Goal: Book appointment/travel/reservation

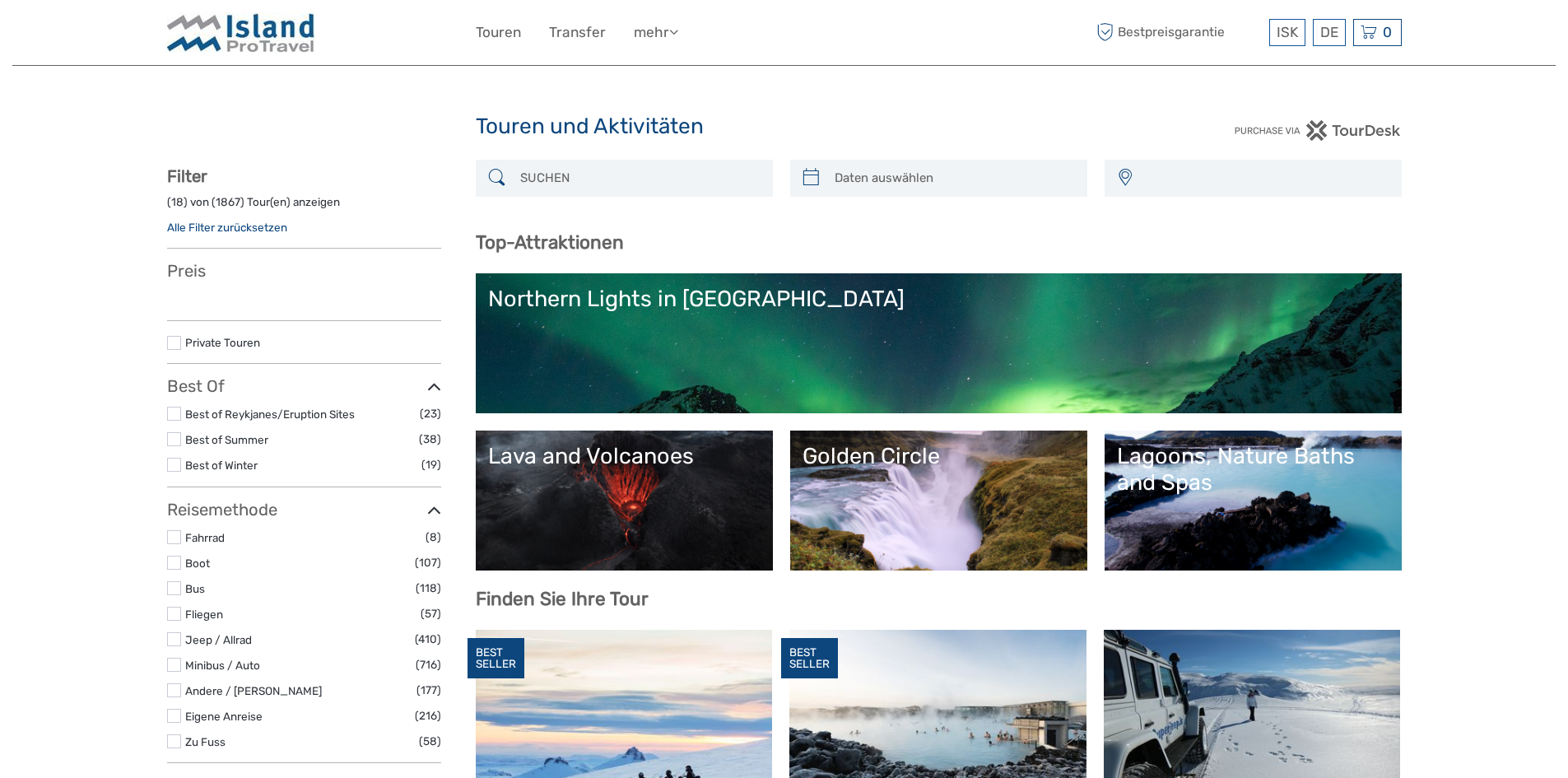
select select
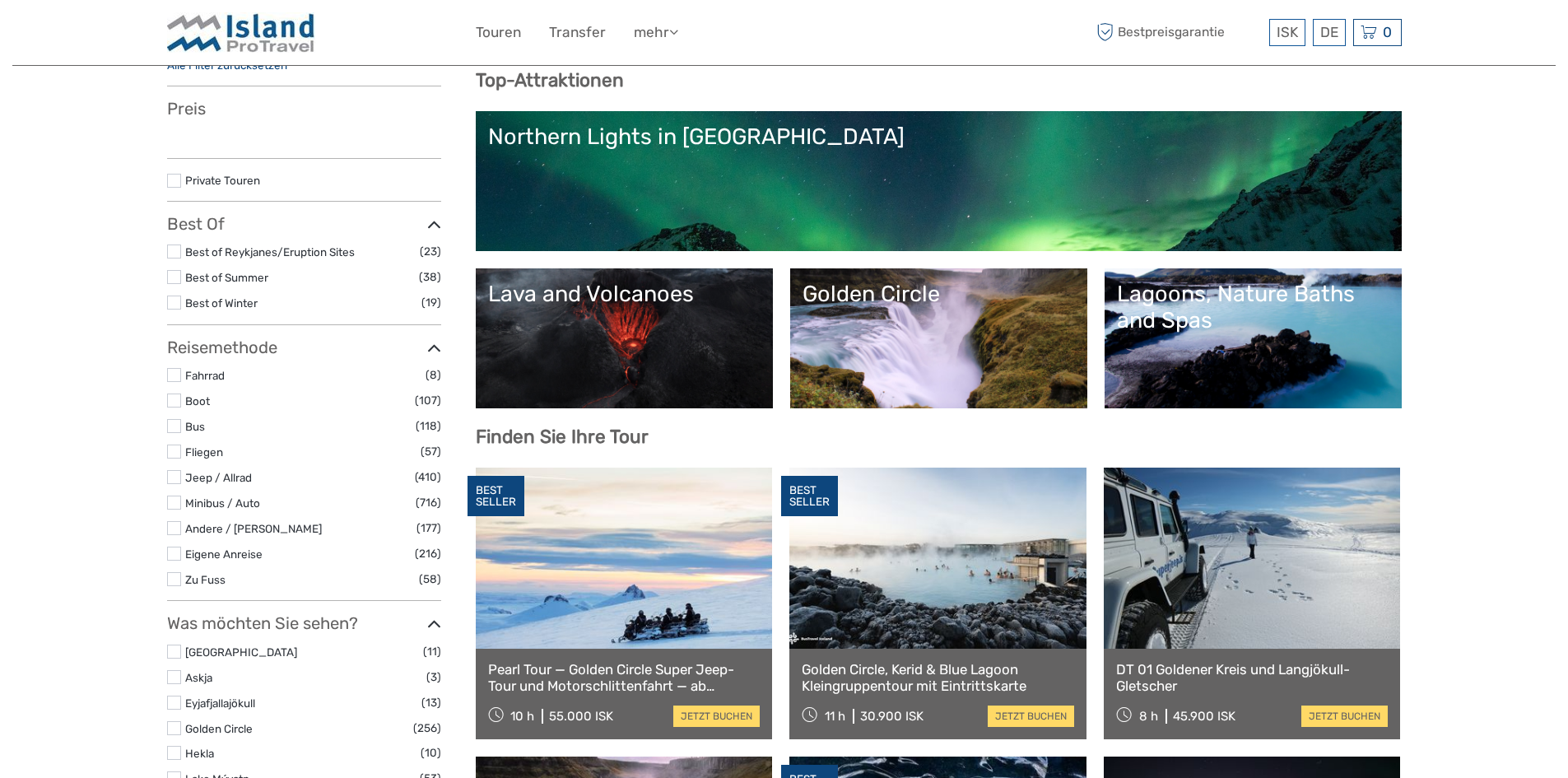
select select
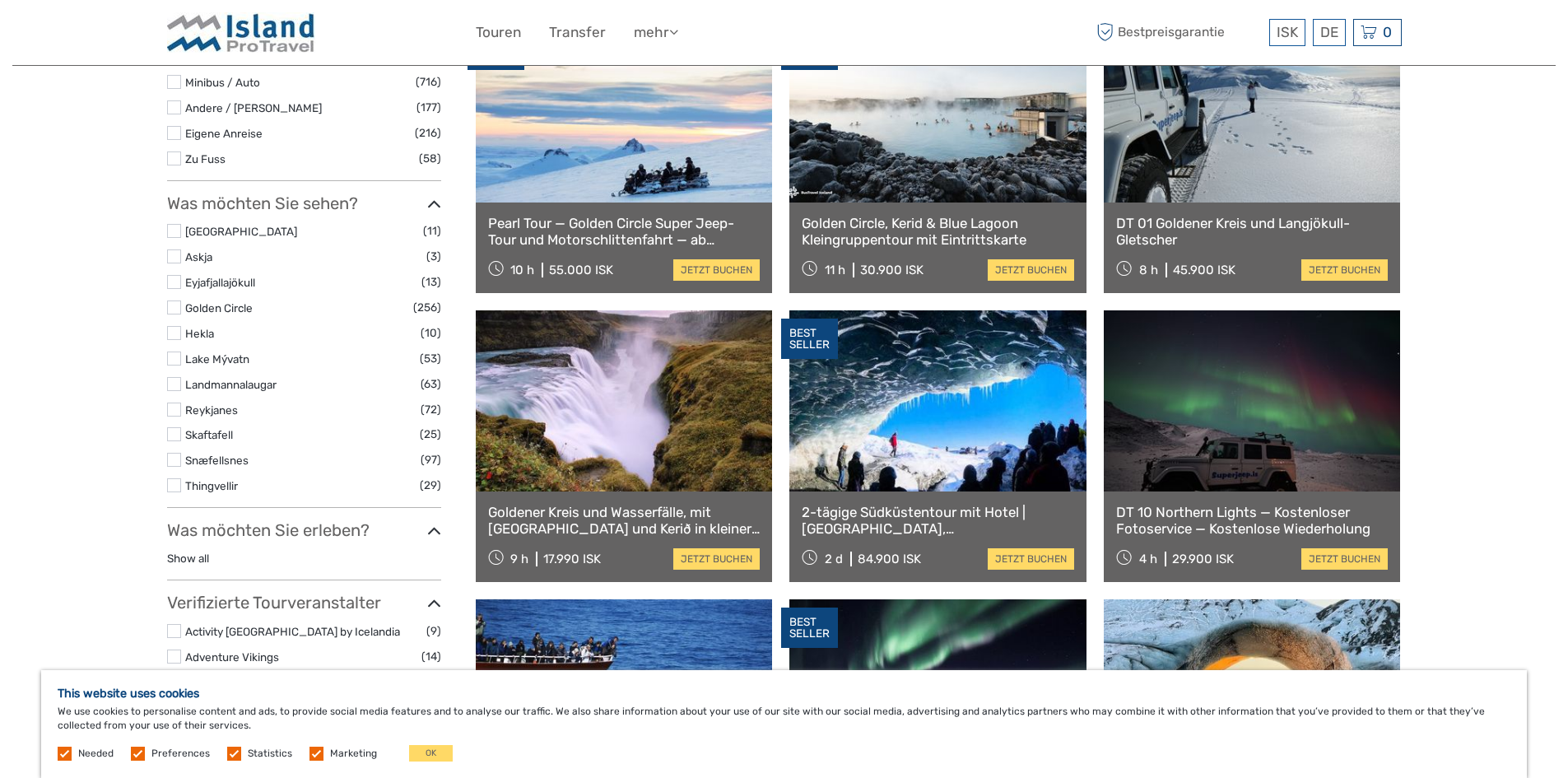
scroll to position [613, 0]
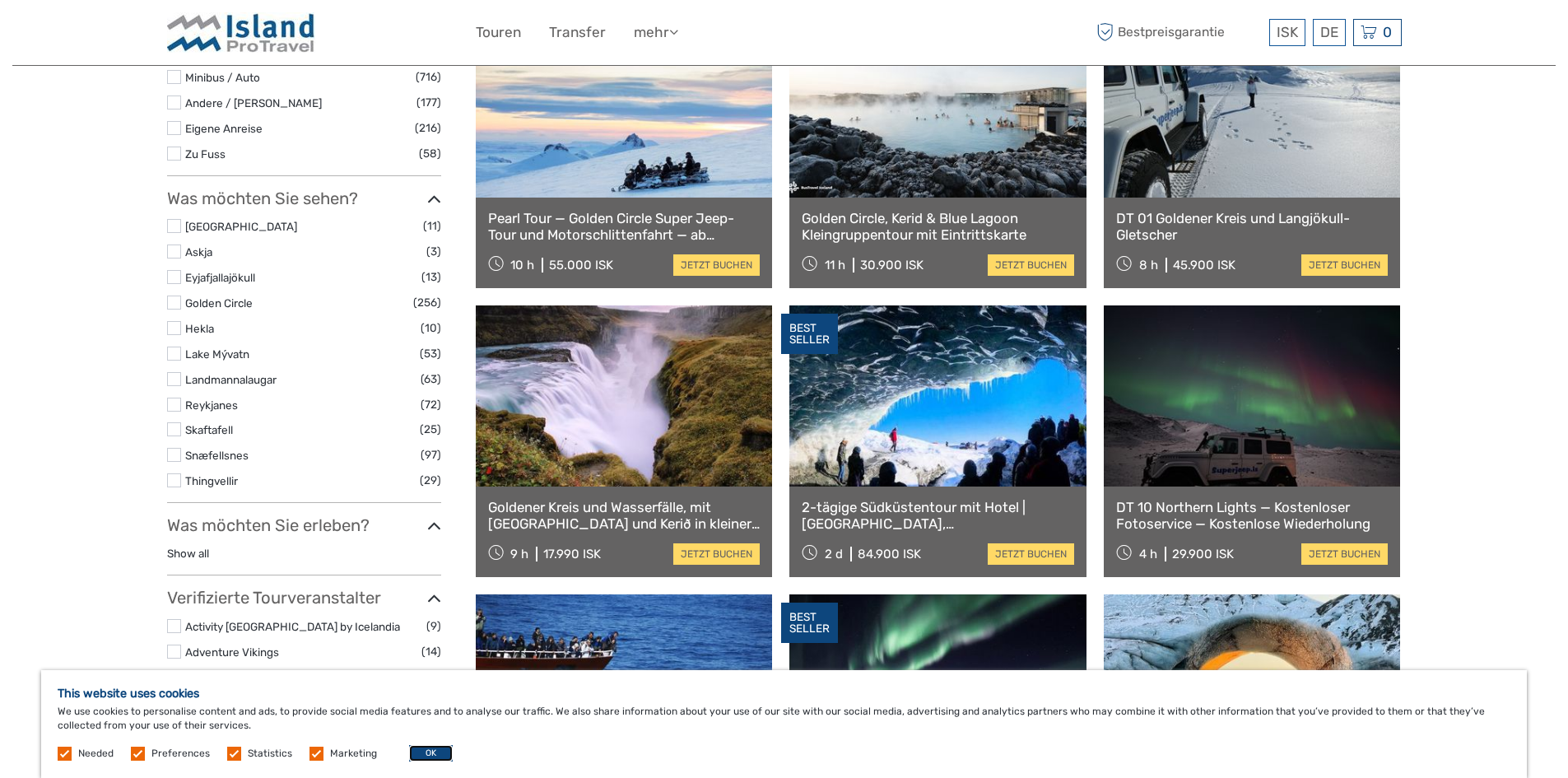
click at [418, 754] on button "OK" at bounding box center [430, 753] width 44 height 16
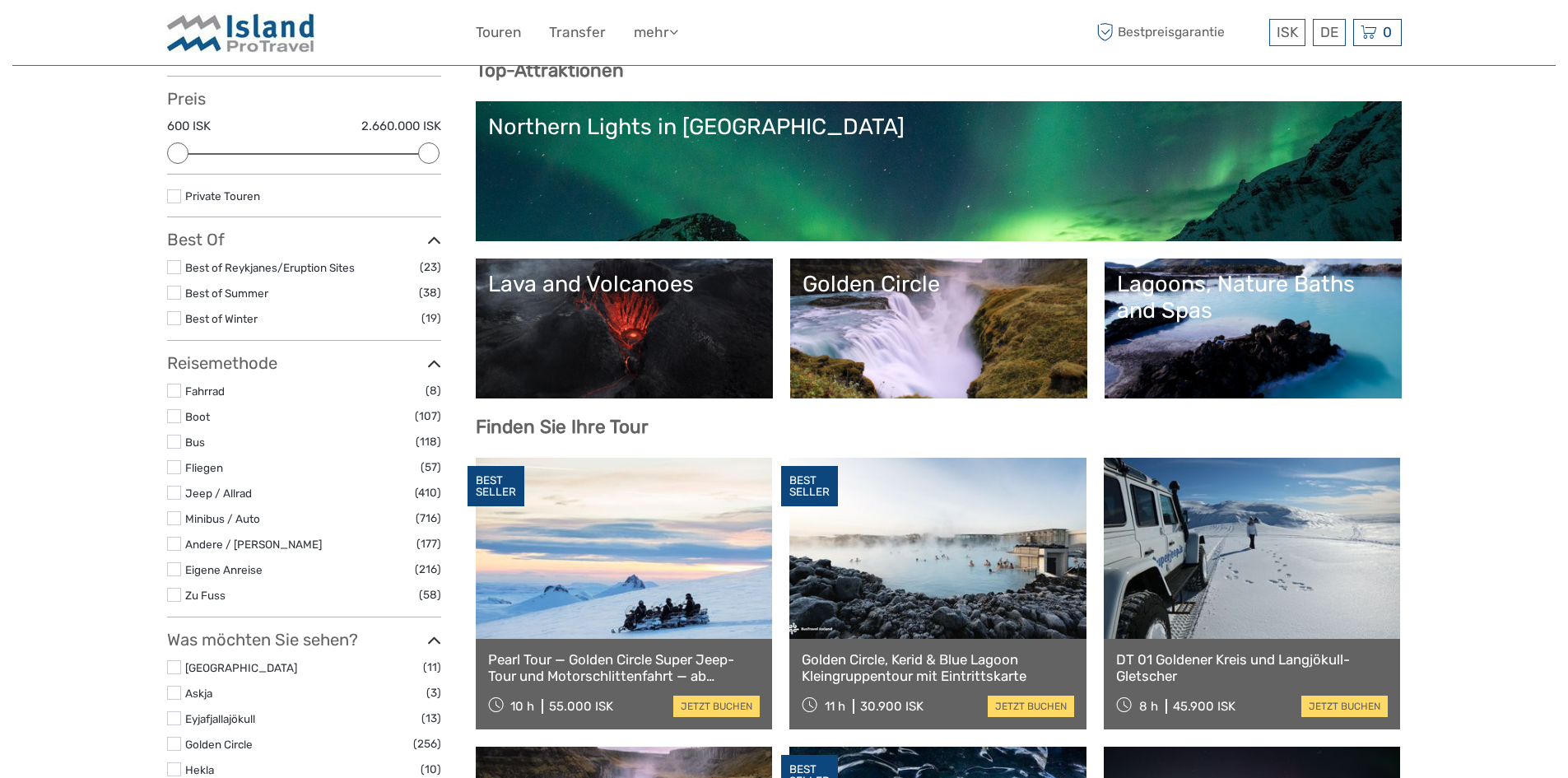
scroll to position [0, 0]
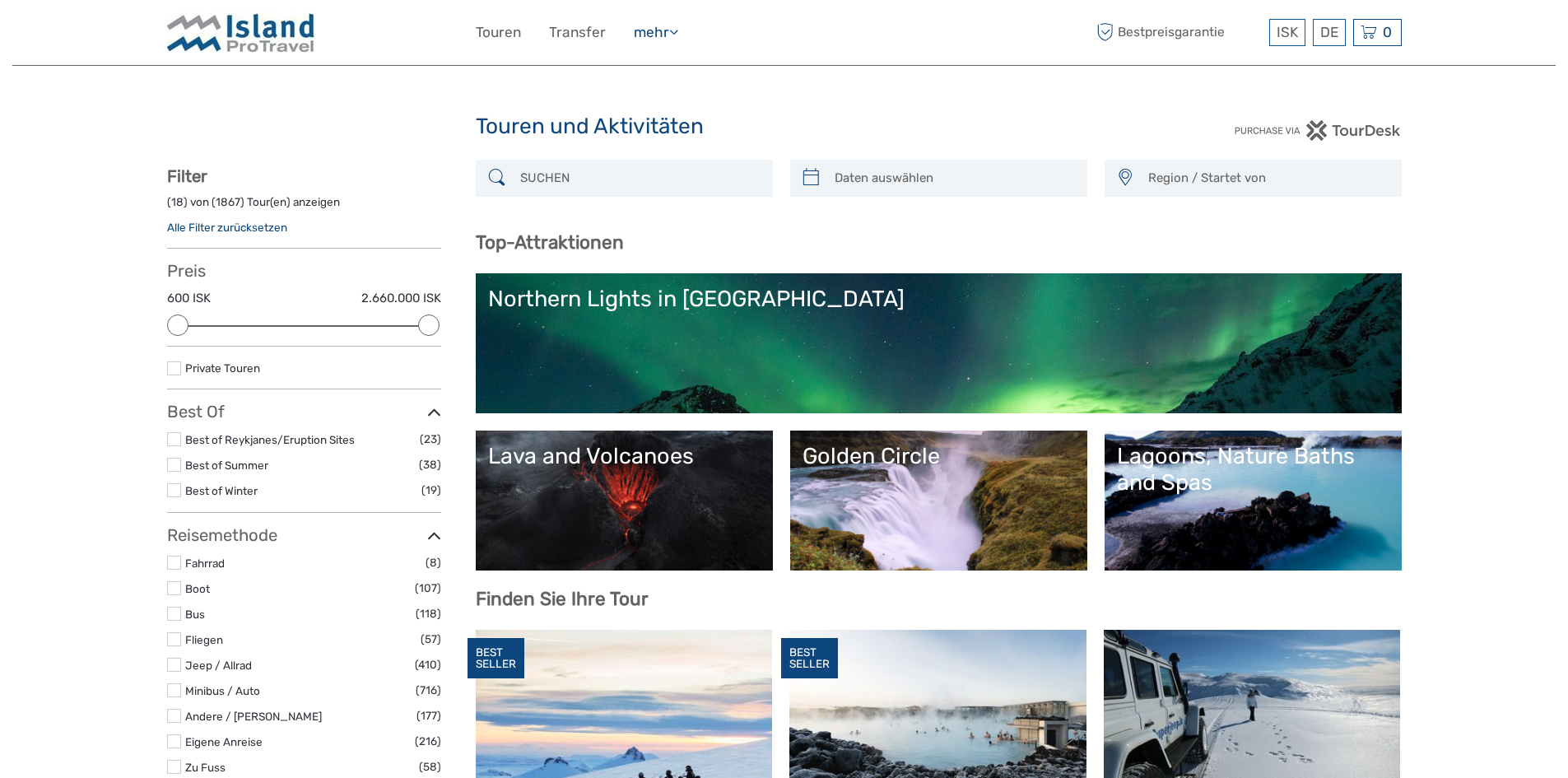
click at [649, 26] on link "mehr" at bounding box center [656, 32] width 45 height 24
click at [644, 165] on input "search" at bounding box center [638, 178] width 251 height 29
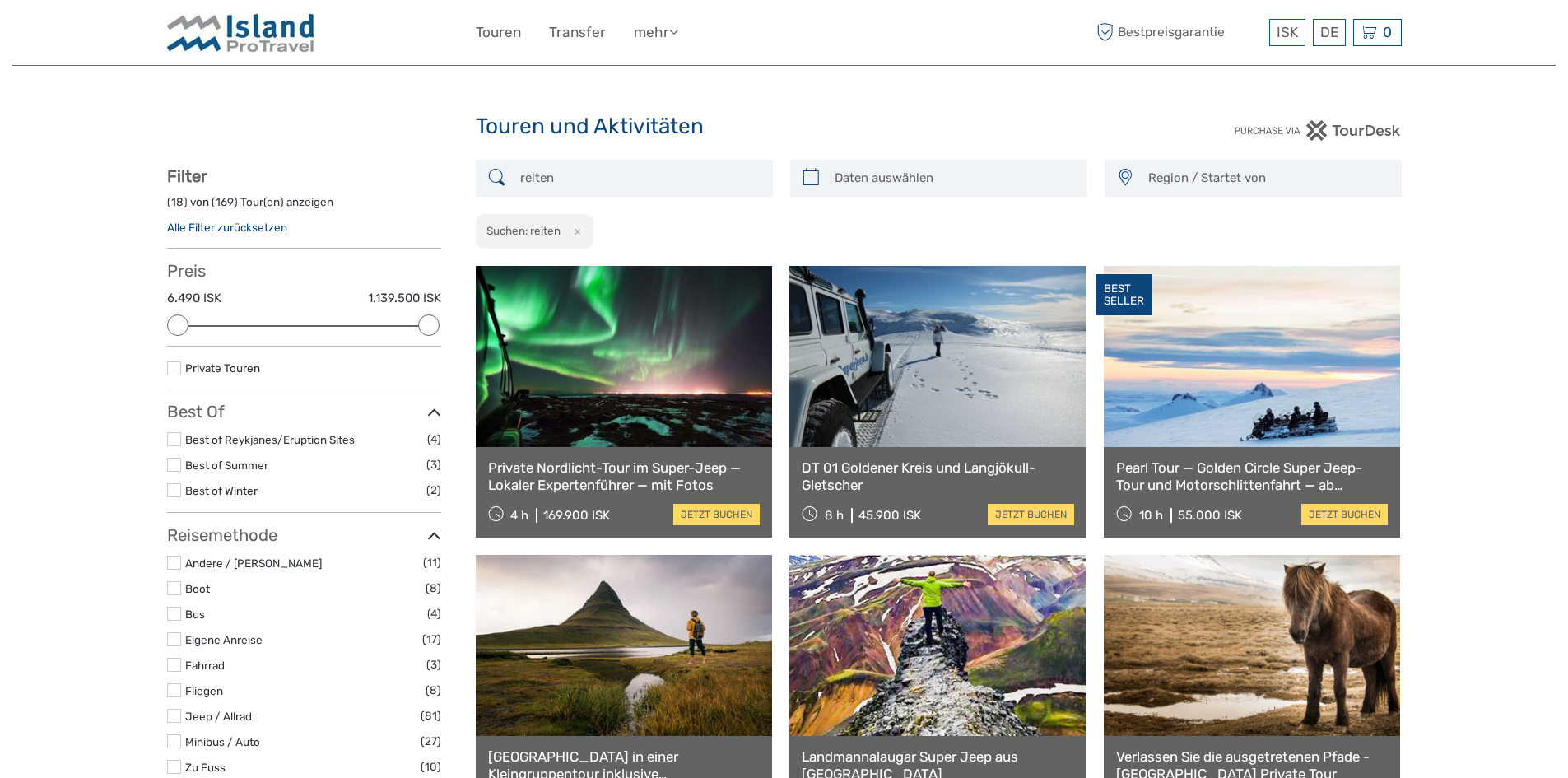
click at [595, 172] on input "reiten" at bounding box center [638, 178] width 251 height 29
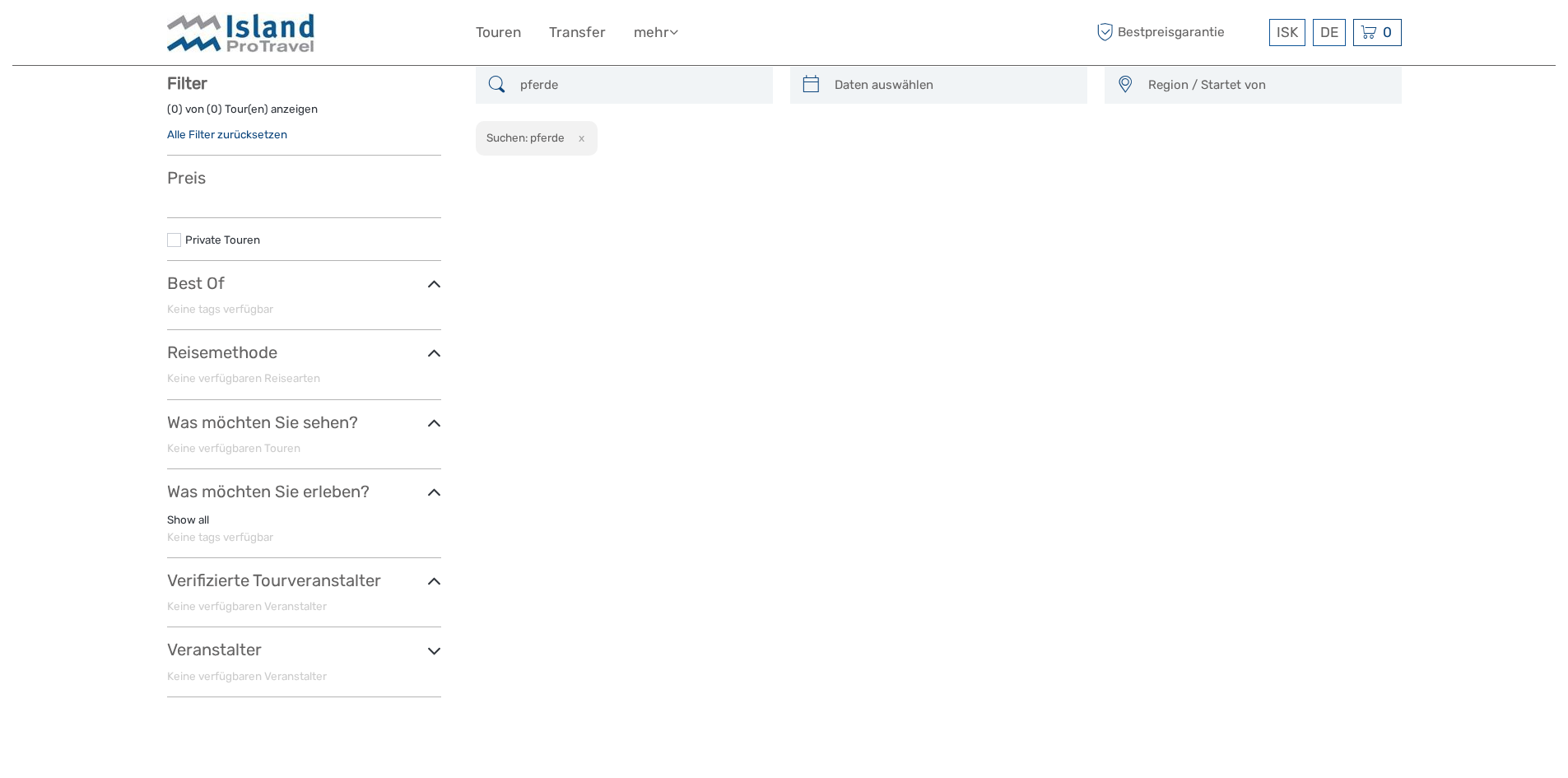
scroll to position [94, 0]
click at [647, 78] on input "pferde" at bounding box center [638, 84] width 251 height 29
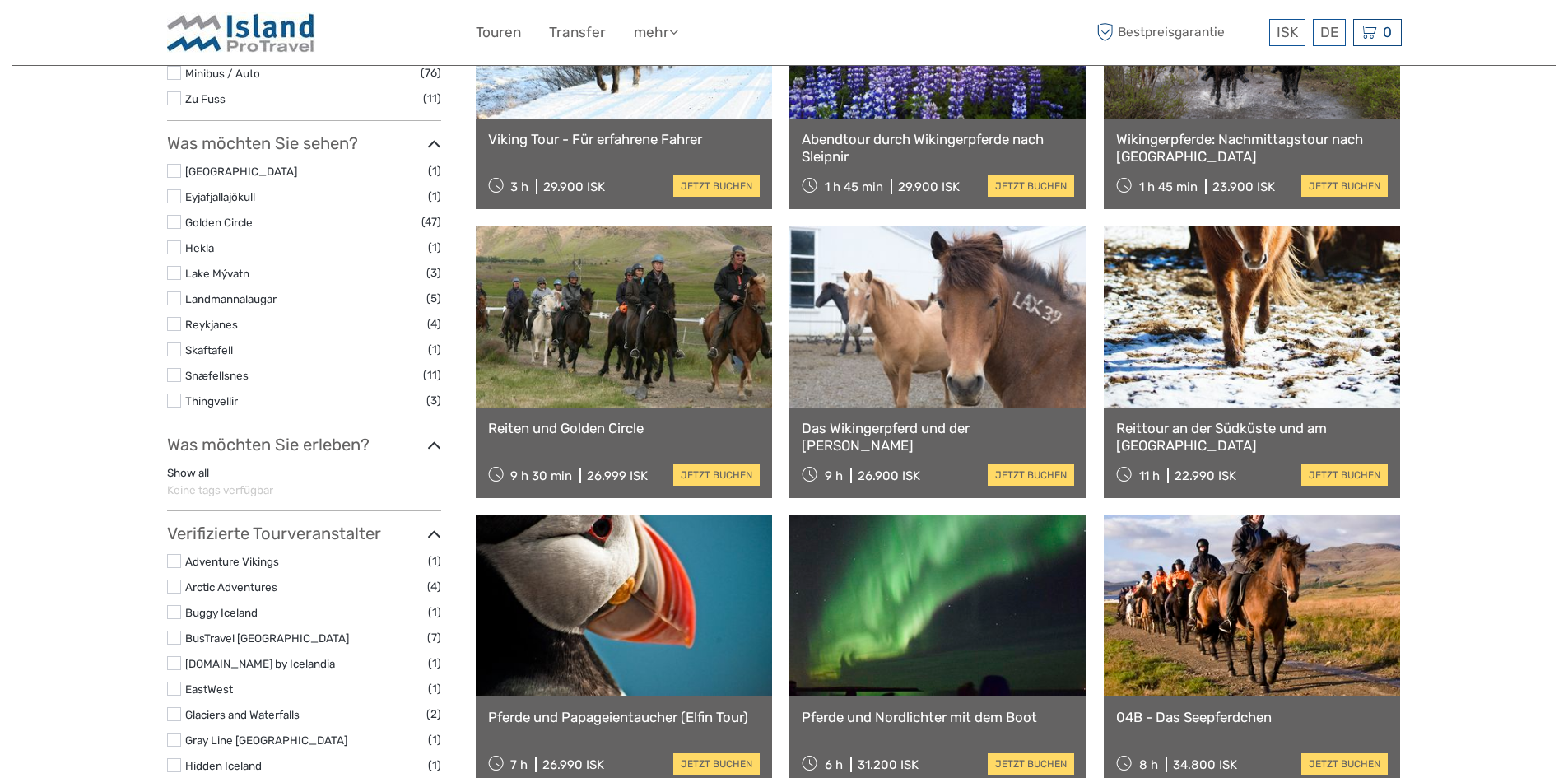
scroll to position [620, 0]
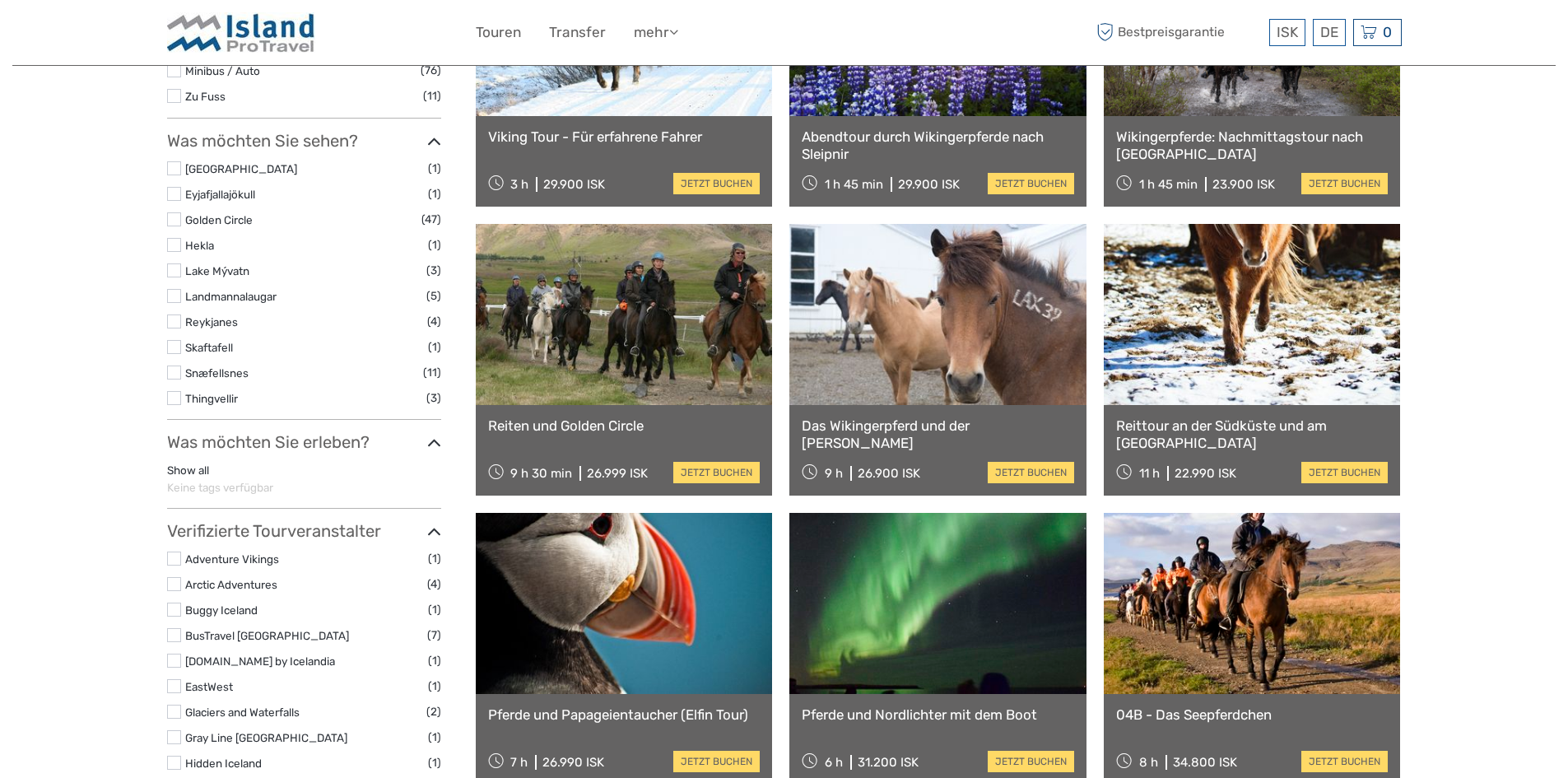
type input "horse"
